Goal: Task Accomplishment & Management: Manage account settings

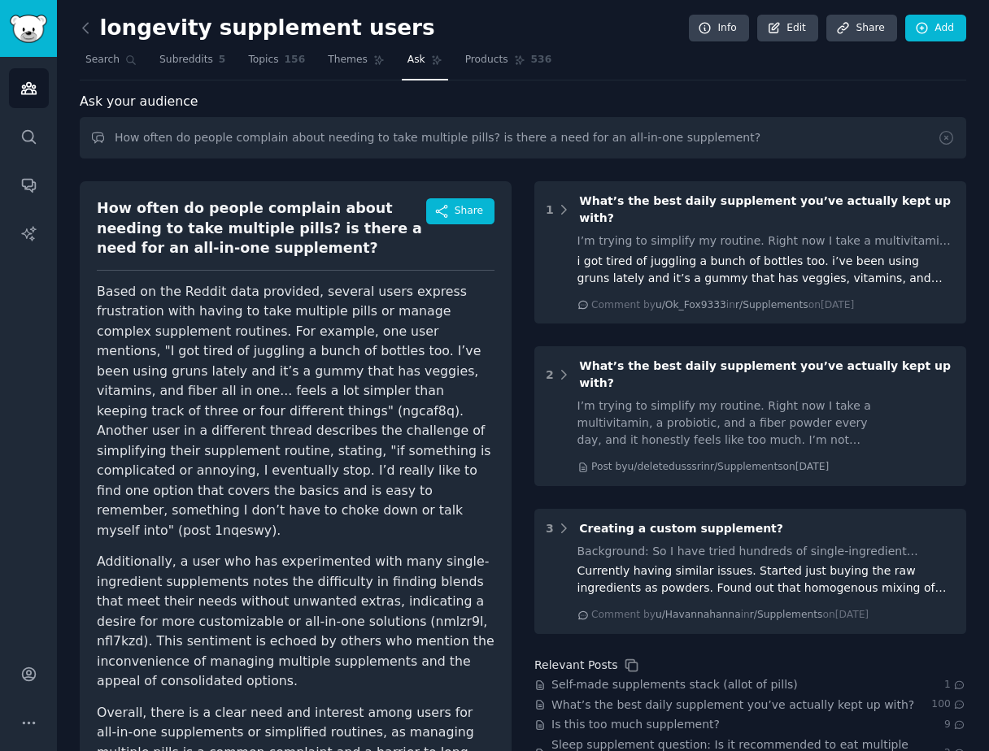
scroll to position [71, 0]
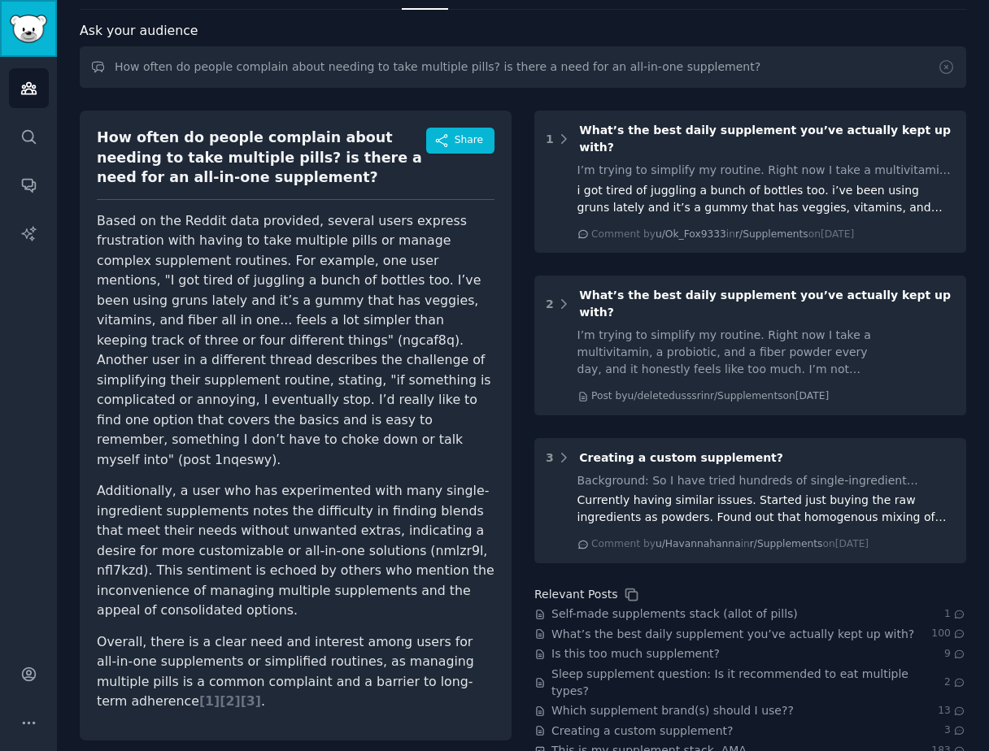
click at [40, 28] on img "Sidebar" at bounding box center [28, 29] width 37 height 28
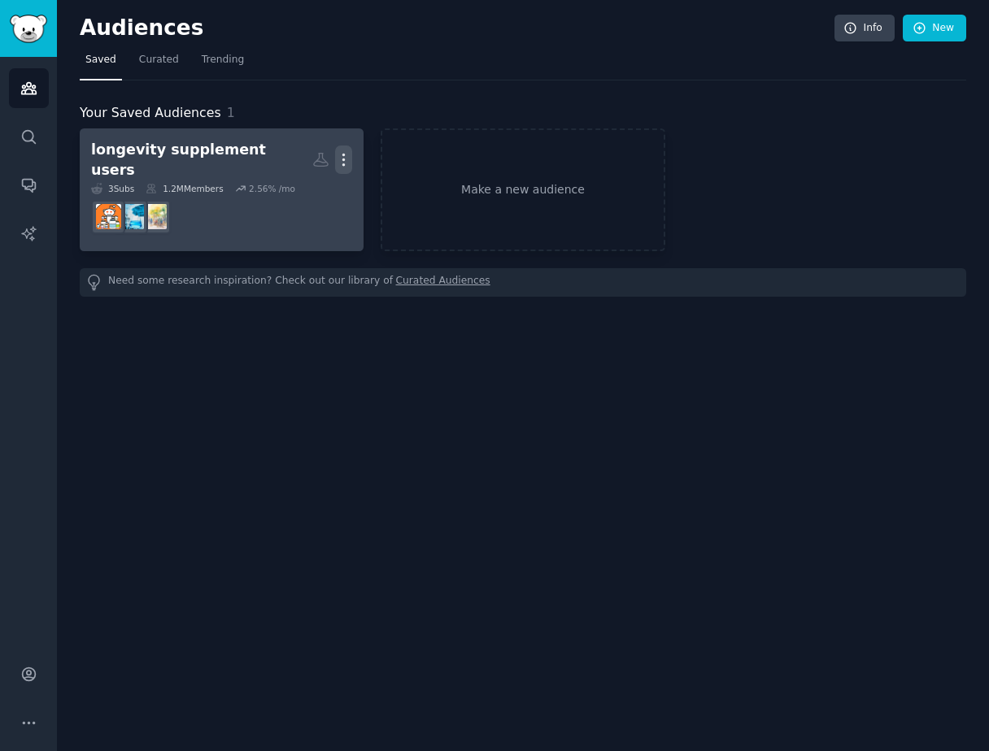
click at [348, 156] on icon "button" at bounding box center [343, 159] width 17 height 17
click at [162, 155] on div "longevity supplement users" at bounding box center [201, 160] width 221 height 40
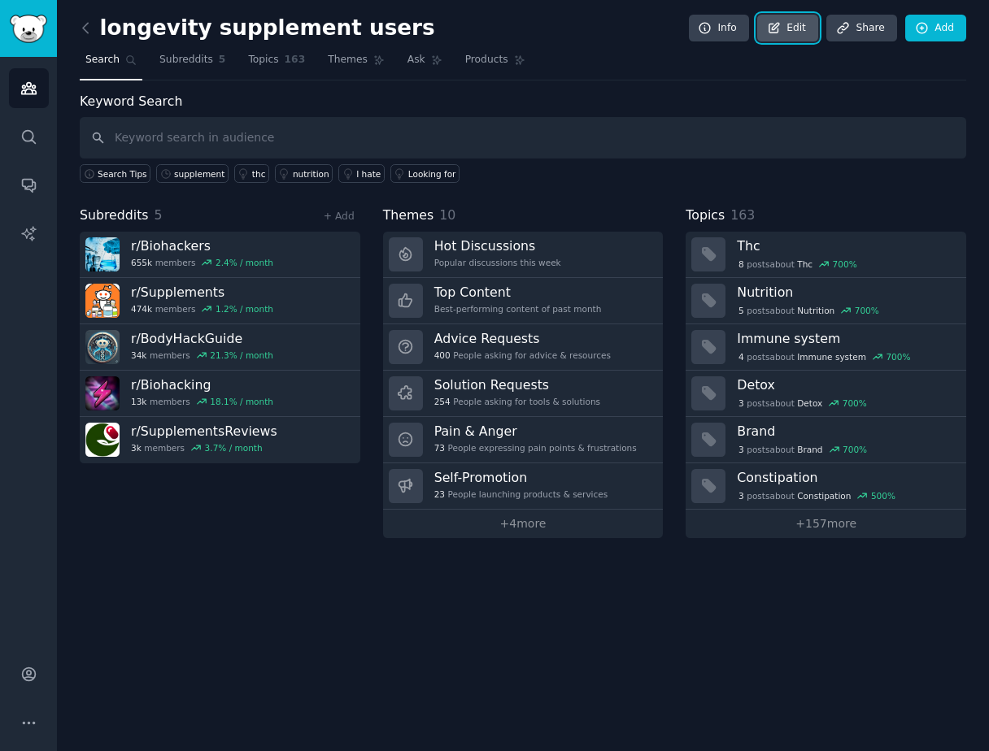
click at [792, 23] on link "Edit" at bounding box center [787, 29] width 61 height 28
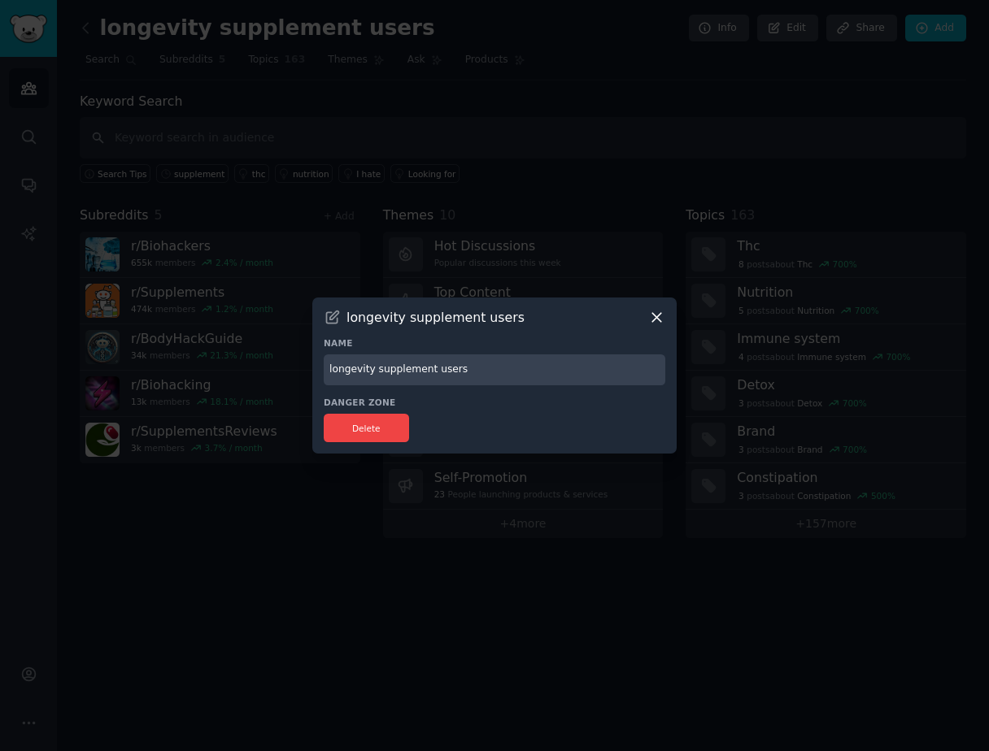
drag, startPoint x: 483, startPoint y: 365, endPoint x: 227, endPoint y: 364, distance: 256.2
click at [227, 364] on div "​ longevity supplement users Name longevity supplement users Danger Zone Delete" at bounding box center [494, 375] width 977 height 751
type input "T"
type input "Supplement Users"
click at [663, 316] on icon at bounding box center [656, 317] width 17 height 17
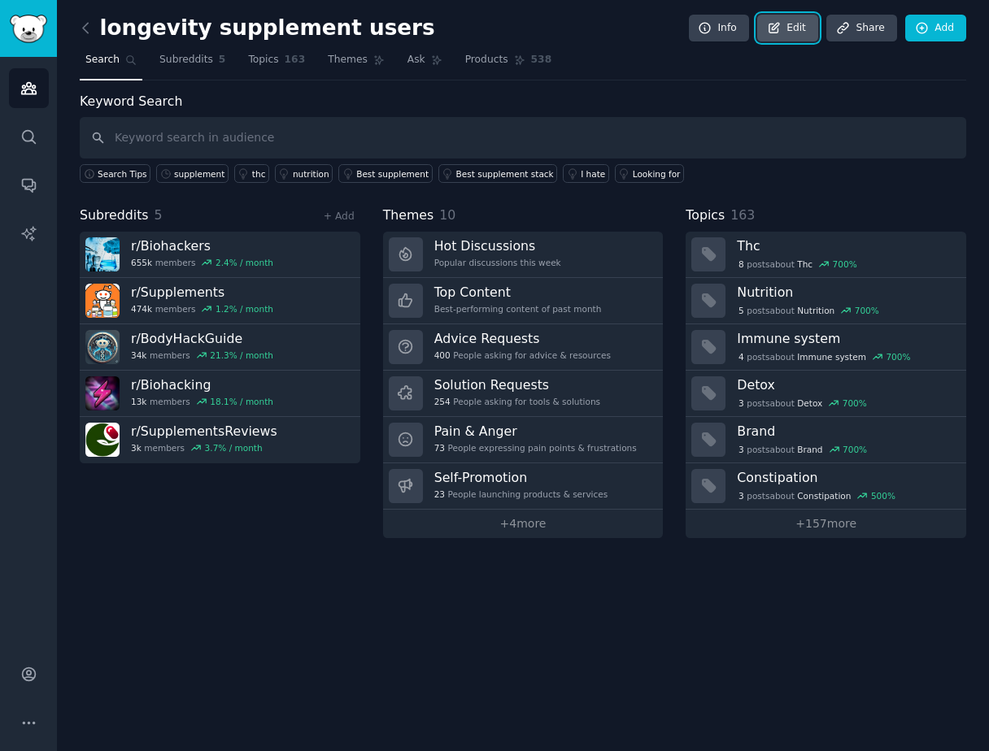
click at [773, 32] on icon at bounding box center [774, 28] width 15 height 15
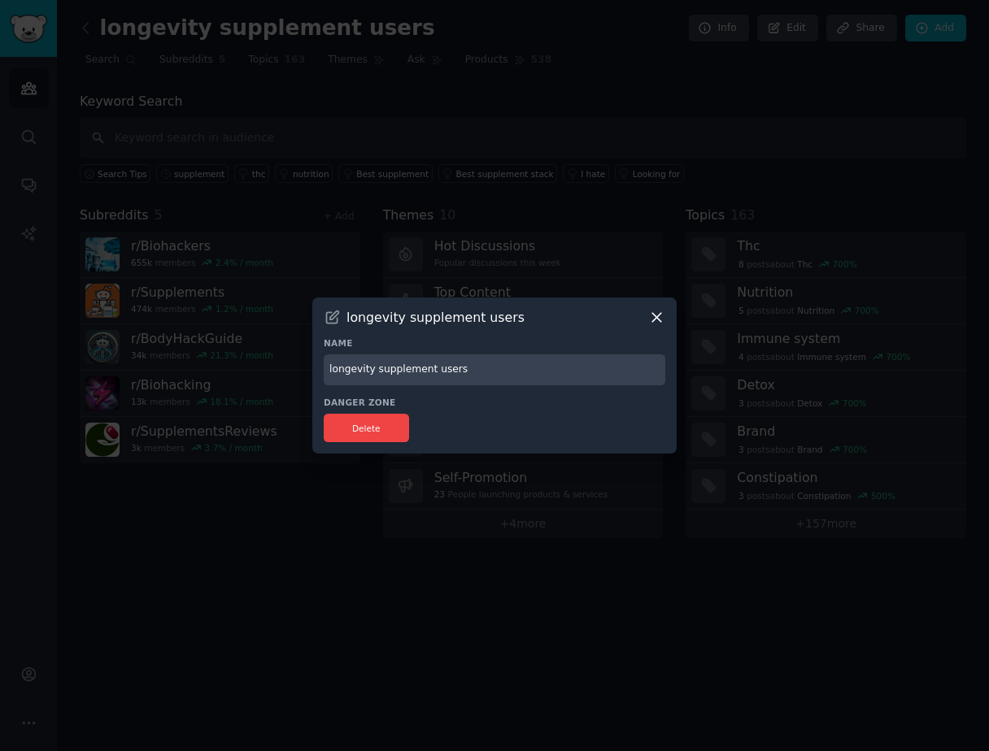
click at [432, 367] on input "longevity supplement users" at bounding box center [495, 371] width 342 height 32
type input "Supplement Users"
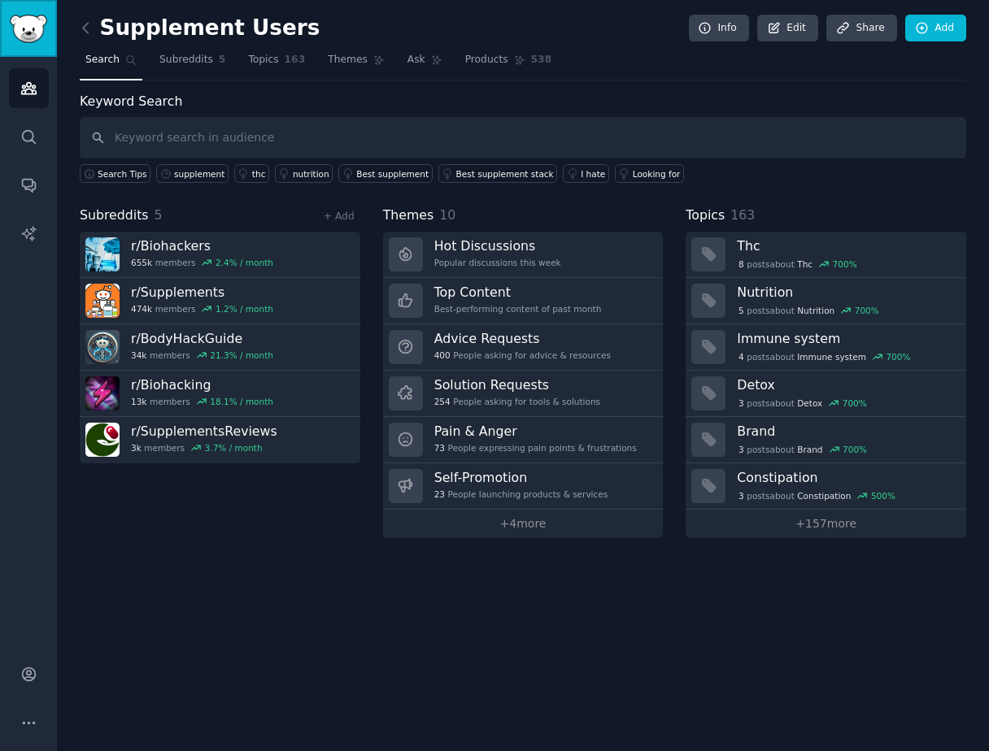
click at [19, 38] on img "Sidebar" at bounding box center [28, 29] width 37 height 28
